Goal: Task Accomplishment & Management: Complete application form

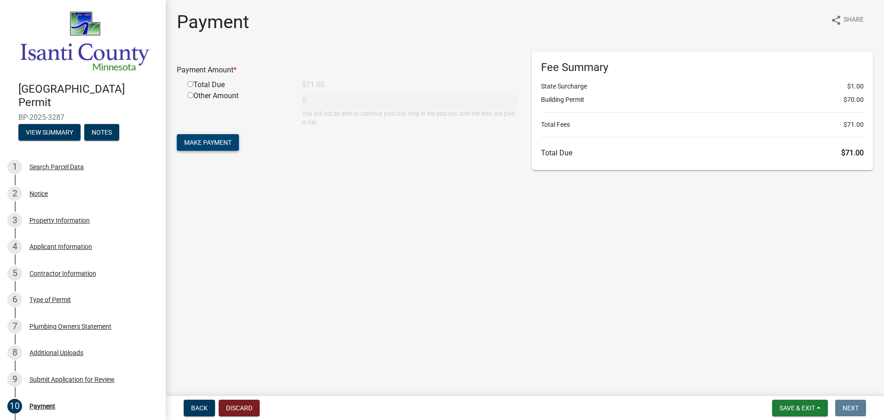
click at [193, 141] on span "Make Payment" at bounding box center [207, 142] width 47 height 7
click at [192, 97] on input "radio" at bounding box center [190, 95] width 6 height 6
radio input "true"
type input "71"
click at [219, 145] on span "Make Payment" at bounding box center [207, 142] width 47 height 7
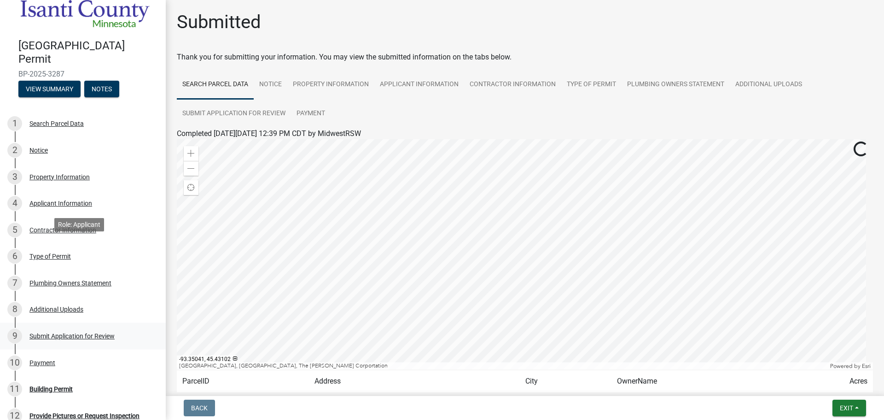
scroll to position [138, 0]
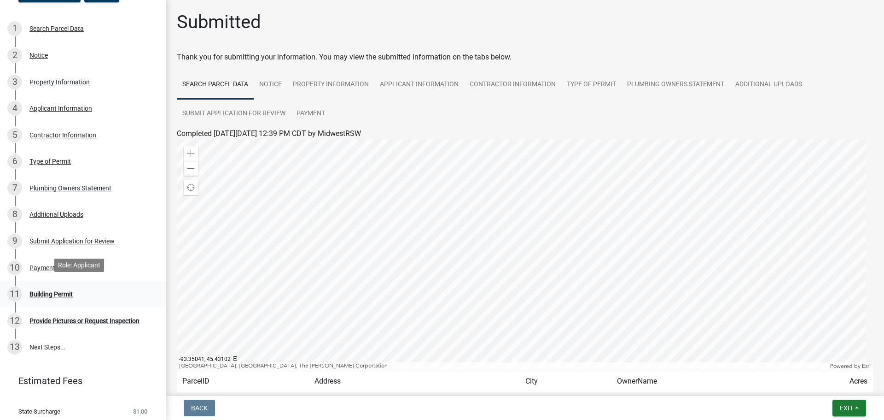
click at [53, 291] on div "Building Permit" at bounding box center [50, 294] width 43 height 6
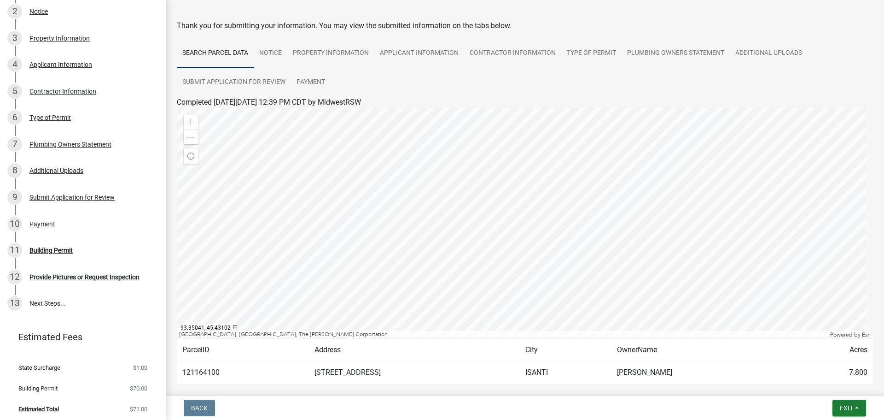
scroll to position [77, 0]
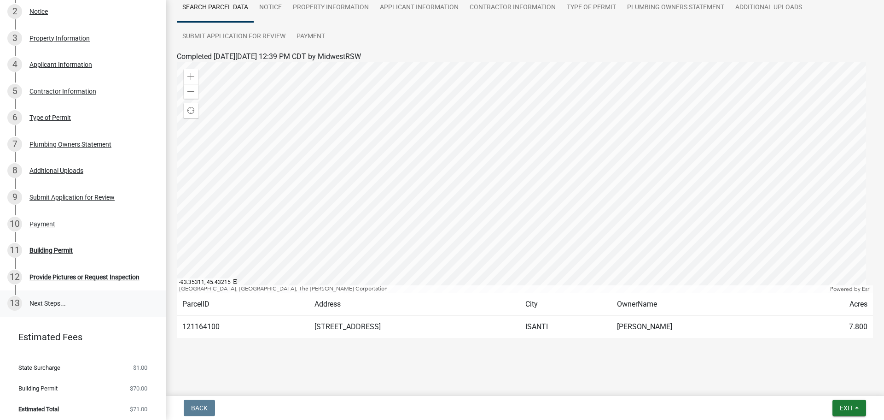
click at [39, 294] on link "13 Next Steps..." at bounding box center [83, 303] width 166 height 27
click at [50, 248] on div "Building Permit" at bounding box center [50, 250] width 43 height 6
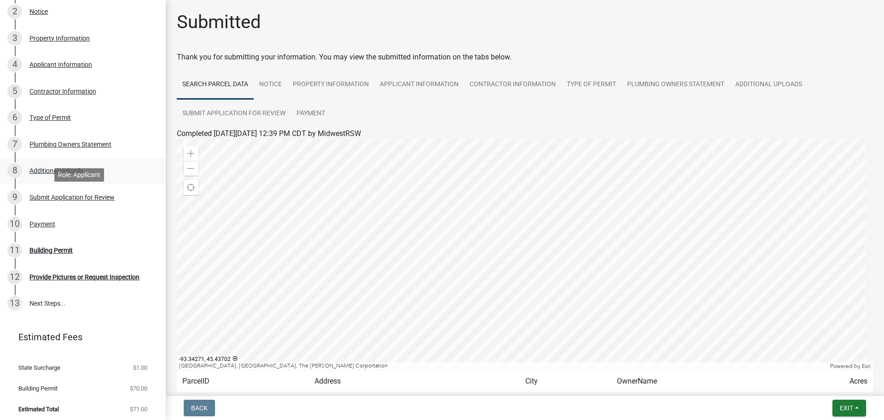
scroll to position [0, 0]
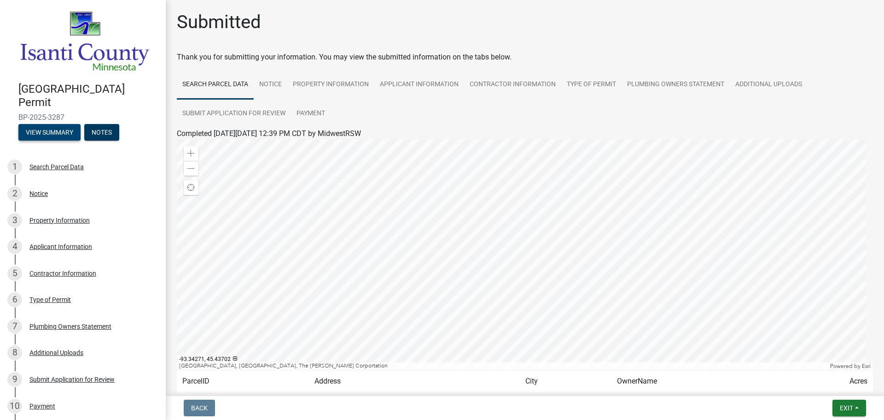
click at [35, 129] on button "View Summary" at bounding box center [49, 132] width 62 height 17
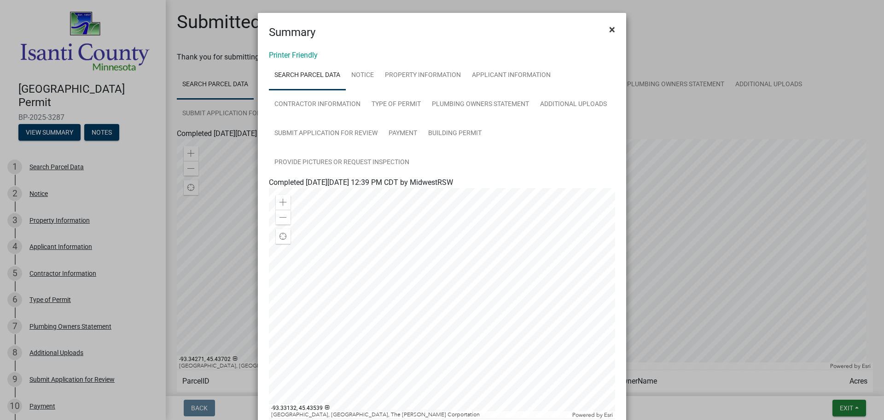
click at [609, 28] on span "×" at bounding box center [612, 29] width 6 height 13
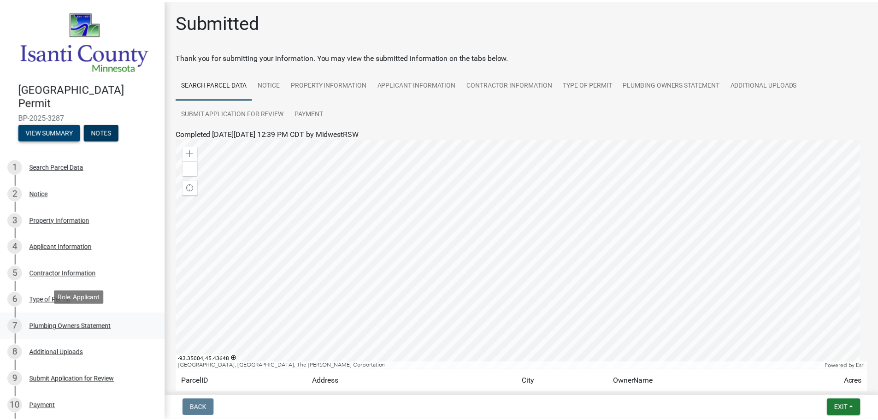
scroll to position [182, 0]
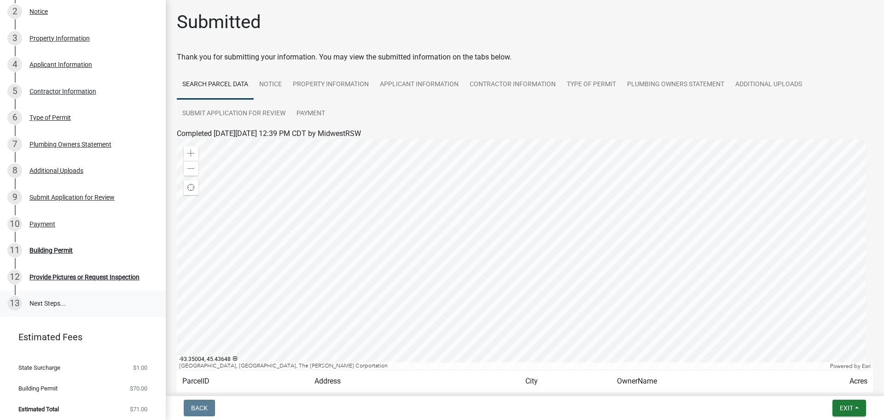
click at [58, 298] on link "13 Next Steps..." at bounding box center [83, 303] width 166 height 27
click at [860, 410] on button "Exit" at bounding box center [850, 407] width 34 height 17
click at [828, 382] on button "Save & Exit" at bounding box center [830, 384] width 74 height 22
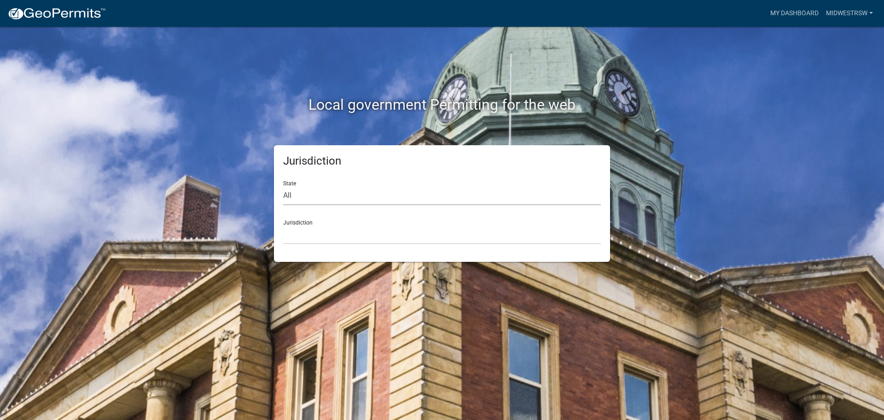
click at [395, 188] on select "All [US_STATE] [US_STATE] [US_STATE] [US_STATE] [US_STATE] [US_STATE] [US_STATE…" at bounding box center [442, 195] width 318 height 19
select select "[US_STATE]"
click at [283, 186] on select "All [US_STATE] [US_STATE] [US_STATE] [US_STATE] [US_STATE] [US_STATE] [US_STATE…" at bounding box center [442, 195] width 318 height 19
click at [352, 224] on div "Jurisdiction [GEOGRAPHIC_DATA], [US_STATE] [GEOGRAPHIC_DATA], [US_STATE] [GEOGR…" at bounding box center [442, 228] width 318 height 32
drag, startPoint x: 343, startPoint y: 238, endPoint x: 317, endPoint y: 238, distance: 25.3
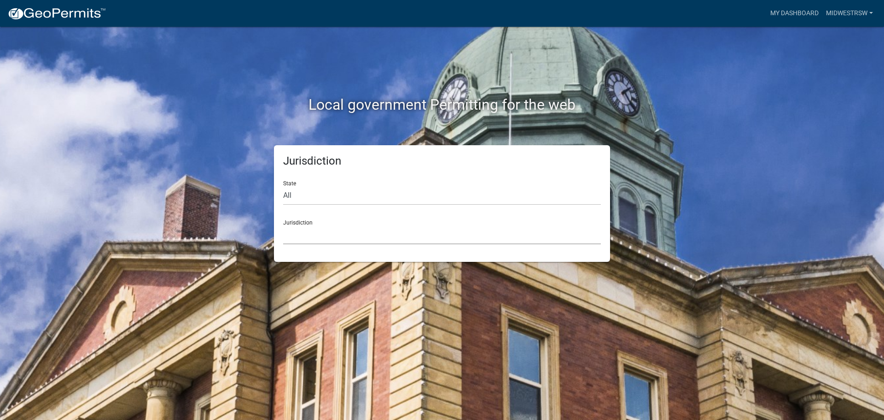
click at [343, 238] on select "[GEOGRAPHIC_DATA], [US_STATE] [GEOGRAPHIC_DATA], [US_STATE] [GEOGRAPHIC_DATA], …" at bounding box center [442, 234] width 318 height 19
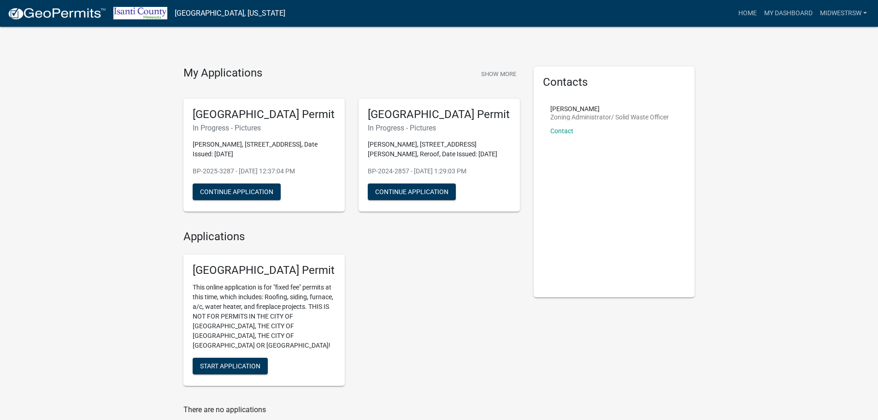
click at [268, 158] on p "[PERSON_NAME], [STREET_ADDRESS], Date Issued: [DATE]" at bounding box center [264, 149] width 143 height 19
click at [238, 191] on button "Continue Application" at bounding box center [237, 191] width 88 height 17
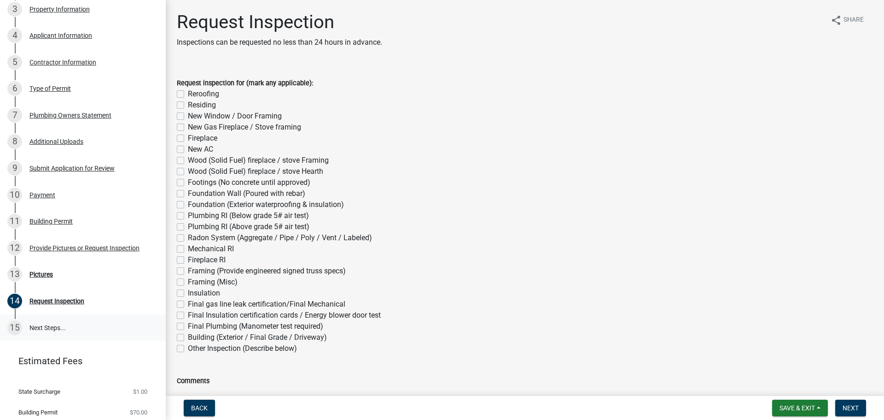
scroll to position [235, 0]
